Goal: Information Seeking & Learning: Learn about a topic

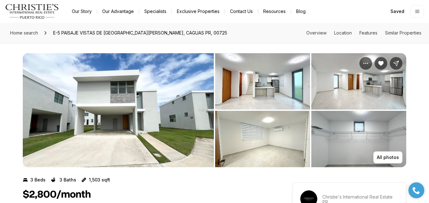
click at [160, 102] on img "View image gallery" at bounding box center [118, 110] width 191 height 114
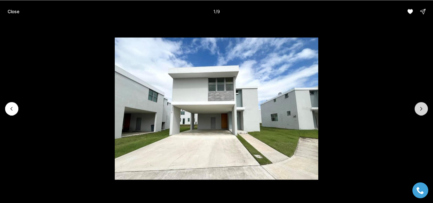
click at [423, 111] on icon "Next slide" at bounding box center [421, 108] width 6 height 6
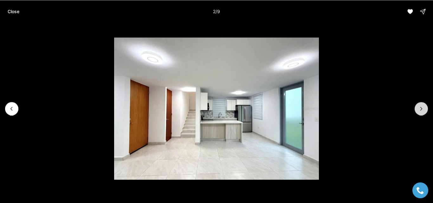
click at [423, 111] on icon "Next slide" at bounding box center [421, 108] width 6 height 6
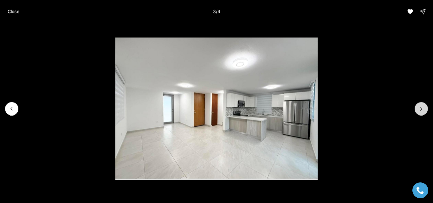
click at [423, 111] on icon "Next slide" at bounding box center [421, 108] width 6 height 6
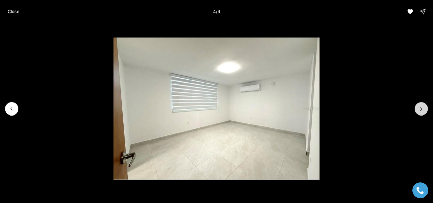
click at [423, 111] on icon "Next slide" at bounding box center [421, 108] width 6 height 6
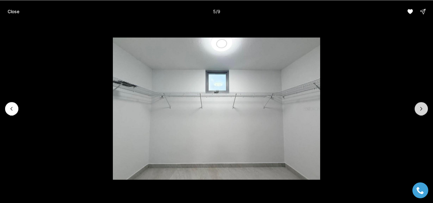
click at [423, 111] on icon "Next slide" at bounding box center [421, 108] width 6 height 6
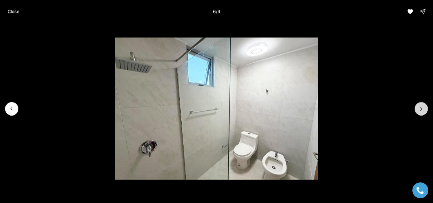
click at [423, 111] on icon "Next slide" at bounding box center [421, 108] width 6 height 6
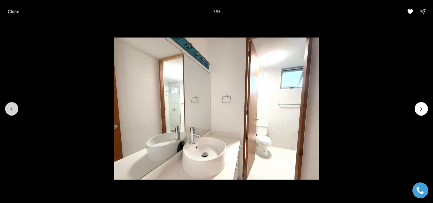
click at [9, 104] on button "Previous slide" at bounding box center [11, 108] width 13 height 13
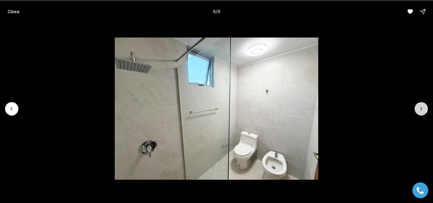
click at [421, 105] on button "Next slide" at bounding box center [420, 108] width 13 height 13
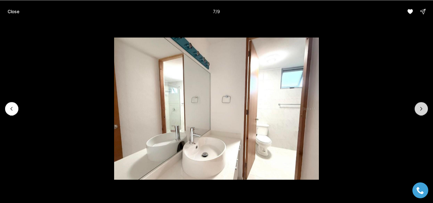
click at [421, 105] on button "Next slide" at bounding box center [420, 108] width 13 height 13
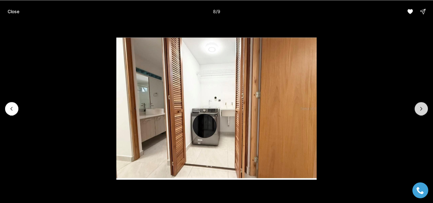
click at [421, 105] on button "Next slide" at bounding box center [420, 108] width 13 height 13
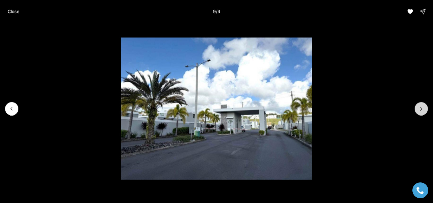
click at [421, 105] on div at bounding box center [420, 108] width 13 height 13
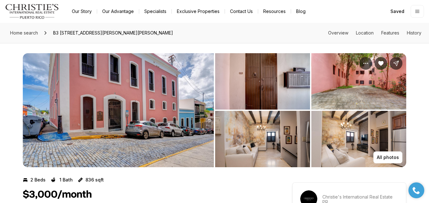
click at [165, 101] on img "View image gallery" at bounding box center [118, 110] width 191 height 114
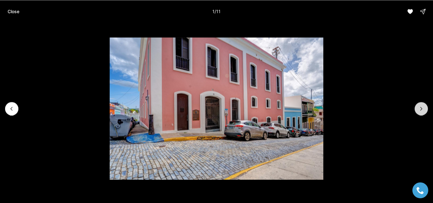
click at [420, 109] on icon "Next slide" at bounding box center [421, 108] width 6 height 6
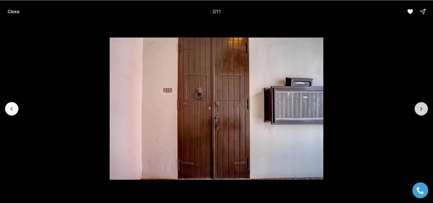
click at [420, 109] on icon "Next slide" at bounding box center [421, 108] width 6 height 6
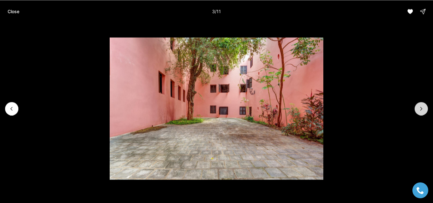
click at [420, 109] on icon "Next slide" at bounding box center [421, 108] width 6 height 6
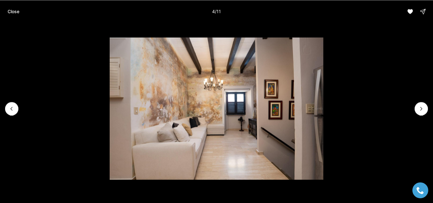
click at [3, 108] on li "4 of 11" at bounding box center [216, 108] width 433 height 171
click at [10, 110] on icon "Previous slide" at bounding box center [12, 108] width 6 height 6
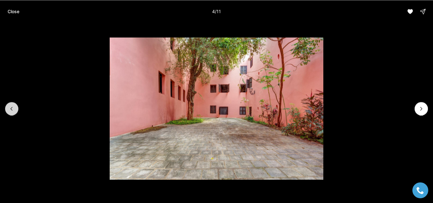
click at [10, 110] on icon "Previous slide" at bounding box center [12, 108] width 6 height 6
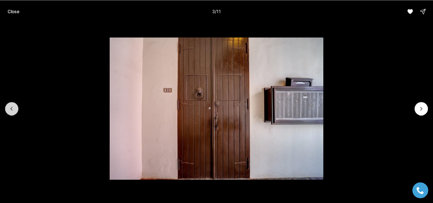
click at [10, 110] on icon "Previous slide" at bounding box center [12, 108] width 6 height 6
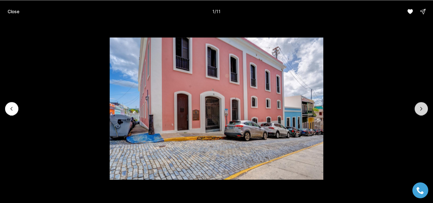
click at [423, 110] on icon "Next slide" at bounding box center [421, 108] width 6 height 6
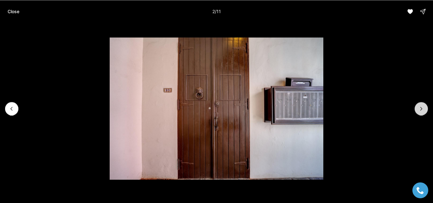
click at [423, 110] on icon "Next slide" at bounding box center [421, 108] width 6 height 6
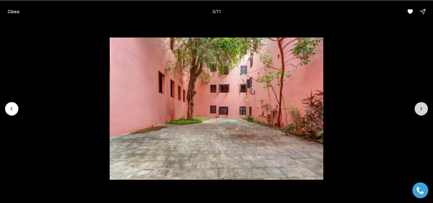
click at [423, 110] on icon "Next slide" at bounding box center [421, 108] width 6 height 6
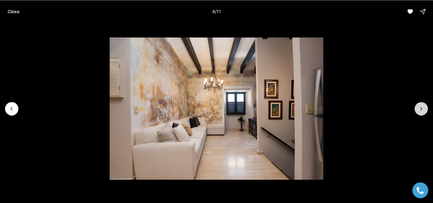
click at [423, 110] on icon "Next slide" at bounding box center [421, 108] width 6 height 6
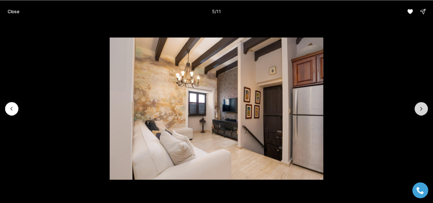
click at [423, 110] on icon "Next slide" at bounding box center [421, 108] width 6 height 6
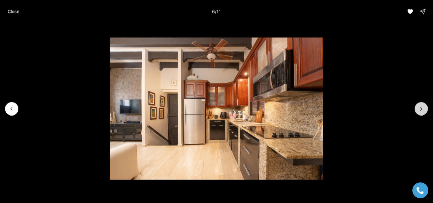
click at [423, 110] on icon "Next slide" at bounding box center [421, 108] width 6 height 6
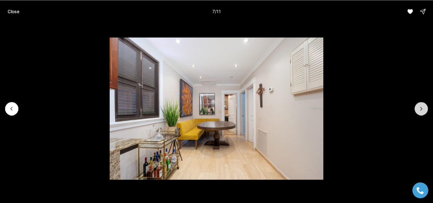
click at [419, 112] on button "Next slide" at bounding box center [420, 108] width 13 height 13
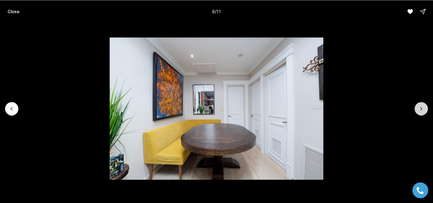
click at [419, 112] on button "Next slide" at bounding box center [420, 108] width 13 height 13
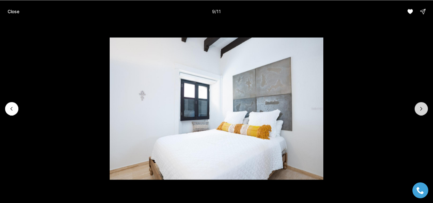
click at [419, 112] on button "Next slide" at bounding box center [420, 108] width 13 height 13
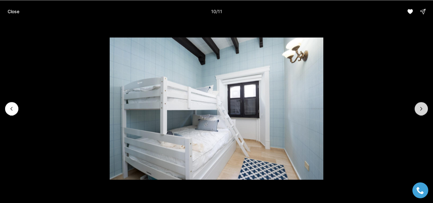
click at [419, 112] on button "Next slide" at bounding box center [420, 108] width 13 height 13
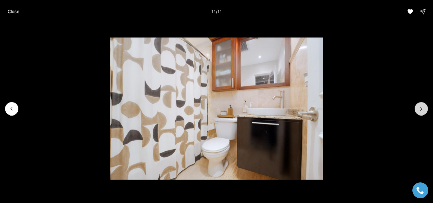
click at [419, 112] on div at bounding box center [420, 108] width 13 height 13
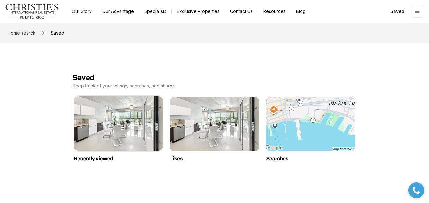
click at [126, 96] on link "Recently viewed" at bounding box center [118, 96] width 89 height 0
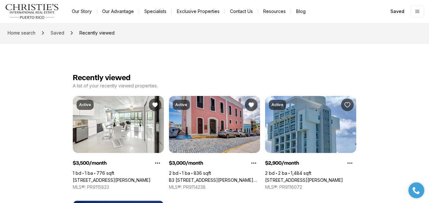
click at [126, 177] on link "[STREET_ADDRESS][PERSON_NAME]" at bounding box center [112, 180] width 78 height 6
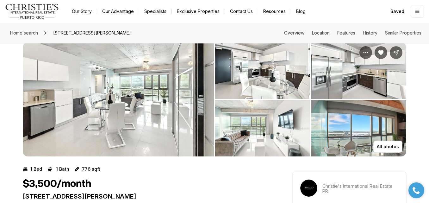
click at [155, 64] on img "View image gallery" at bounding box center [118, 99] width 191 height 114
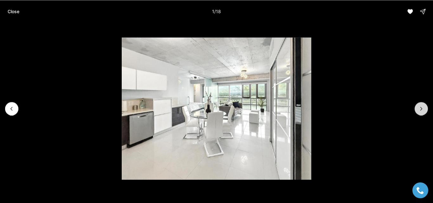
click at [427, 111] on button "Next slide" at bounding box center [420, 108] width 13 height 13
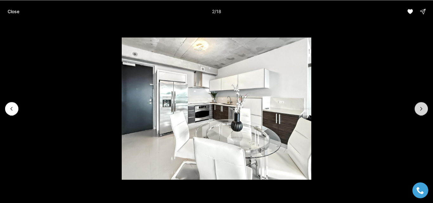
click at [427, 111] on button "Next slide" at bounding box center [420, 108] width 13 height 13
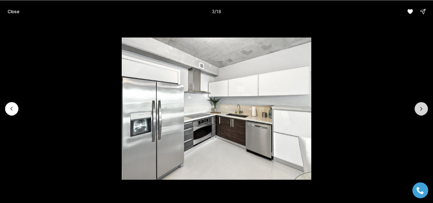
click at [427, 111] on button "Next slide" at bounding box center [420, 108] width 13 height 13
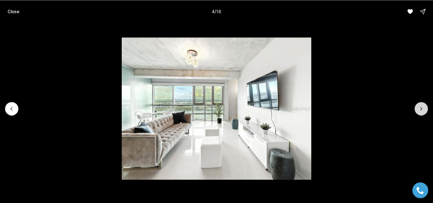
click at [427, 111] on button "Next slide" at bounding box center [420, 108] width 13 height 13
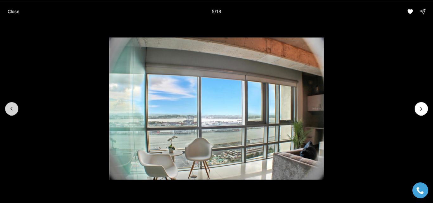
click at [8, 111] on button "Previous slide" at bounding box center [11, 108] width 13 height 13
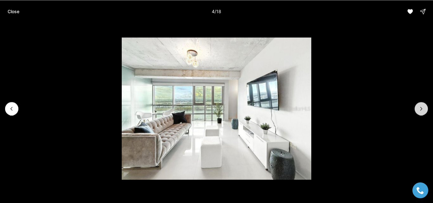
click at [418, 107] on icon "Next slide" at bounding box center [421, 108] width 6 height 6
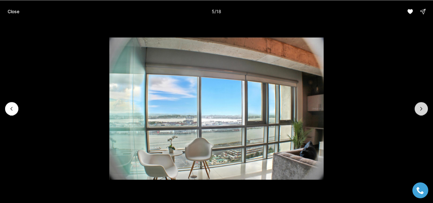
click at [418, 107] on icon "Next slide" at bounding box center [421, 108] width 6 height 6
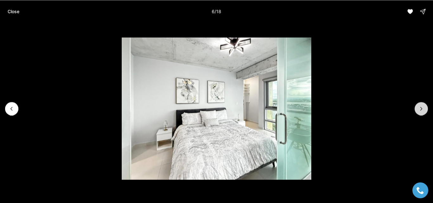
click at [418, 107] on icon "Next slide" at bounding box center [421, 108] width 6 height 6
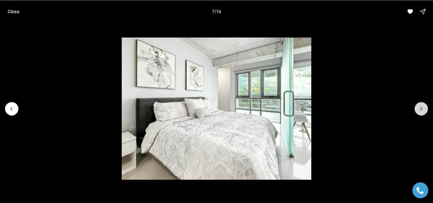
click at [418, 107] on icon "Next slide" at bounding box center [421, 108] width 6 height 6
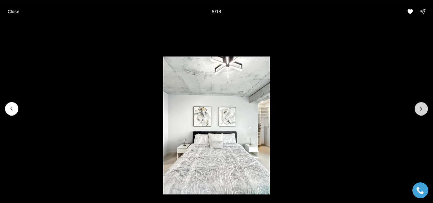
click at [418, 107] on icon "Next slide" at bounding box center [421, 108] width 6 height 6
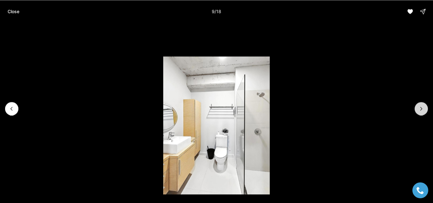
click at [418, 107] on icon "Next slide" at bounding box center [421, 108] width 6 height 6
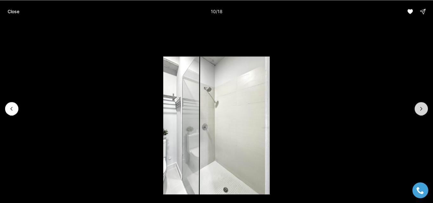
click at [418, 107] on icon "Next slide" at bounding box center [421, 108] width 6 height 6
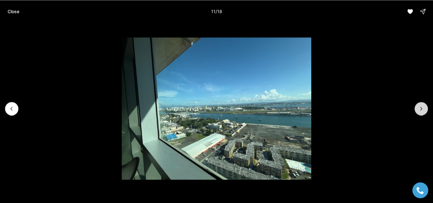
click at [418, 107] on icon "Next slide" at bounding box center [421, 108] width 6 height 6
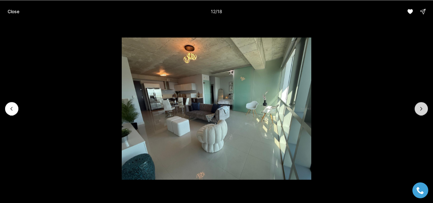
click at [418, 107] on icon "Next slide" at bounding box center [421, 108] width 6 height 6
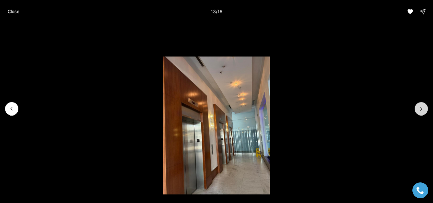
click at [418, 107] on icon "Next slide" at bounding box center [421, 108] width 6 height 6
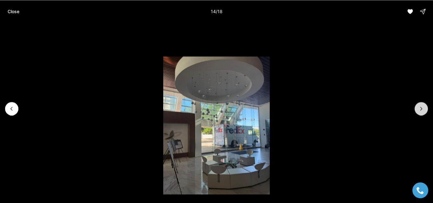
click at [418, 107] on icon "Next slide" at bounding box center [421, 108] width 6 height 6
